Goal: Task Accomplishment & Management: Manage account settings

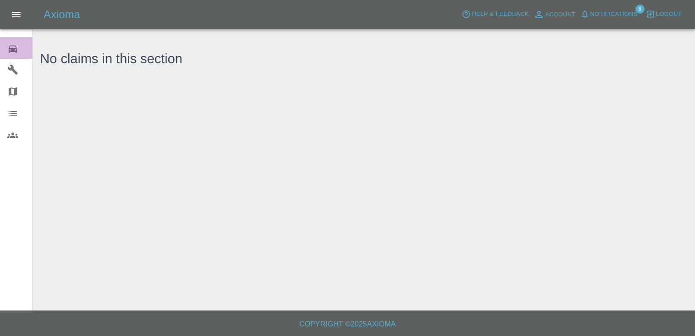
click at [10, 50] on icon at bounding box center [13, 48] width 8 height 7
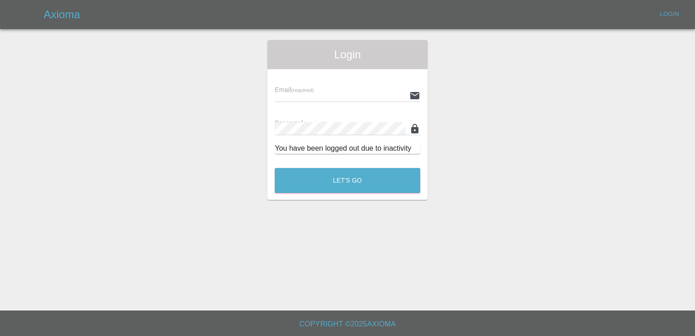
type input "[EMAIL_ADDRESS][DOMAIN_NAME]"
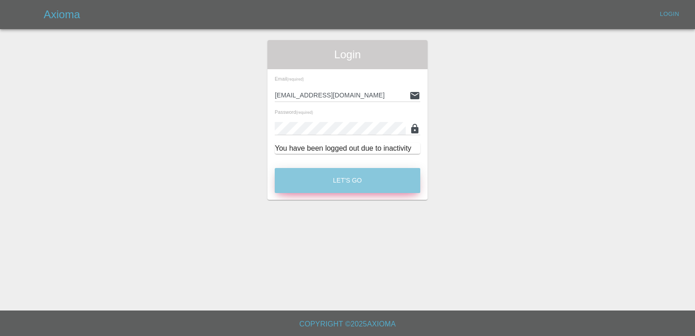
click at [353, 178] on button "Let's Go" at bounding box center [348, 180] width 146 height 25
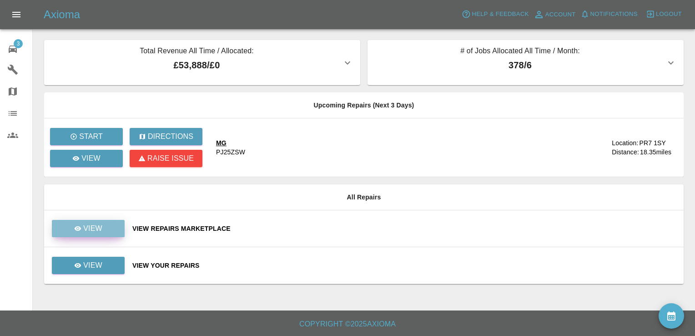
click at [92, 227] on p "View" at bounding box center [92, 228] width 19 height 11
